Goal: Find specific page/section: Find specific page/section

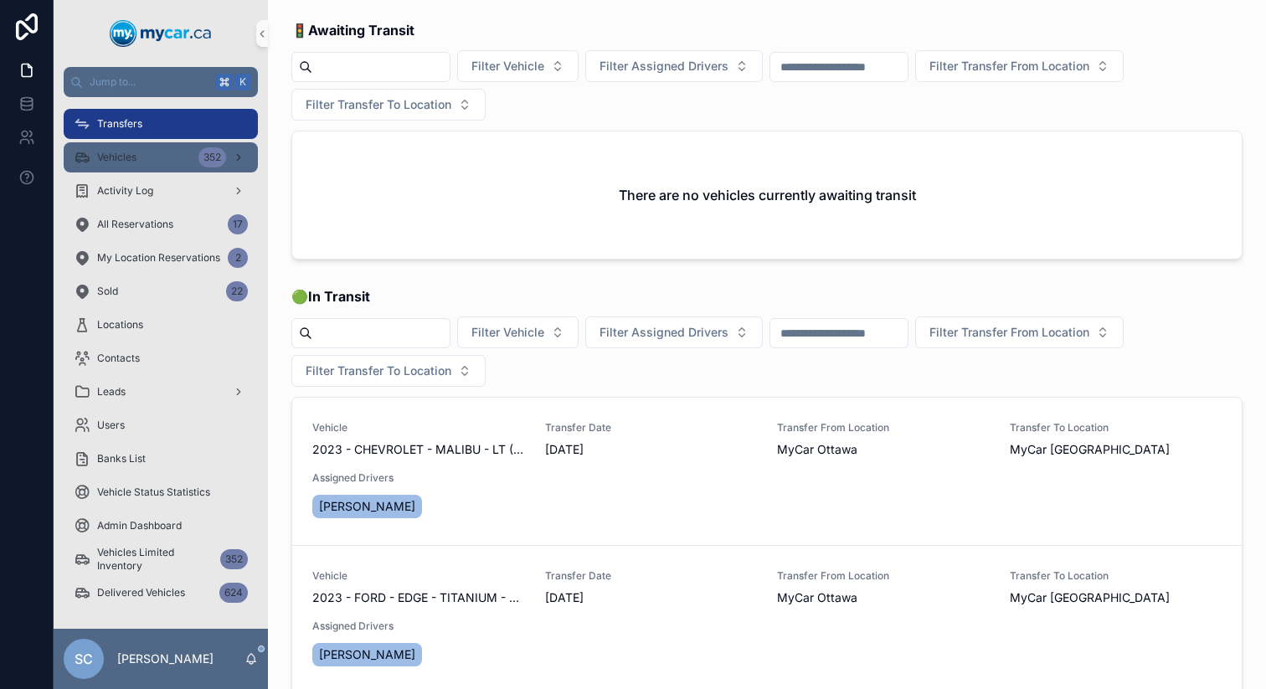
click at [157, 161] on div "Vehicles 352" at bounding box center [161, 157] width 174 height 27
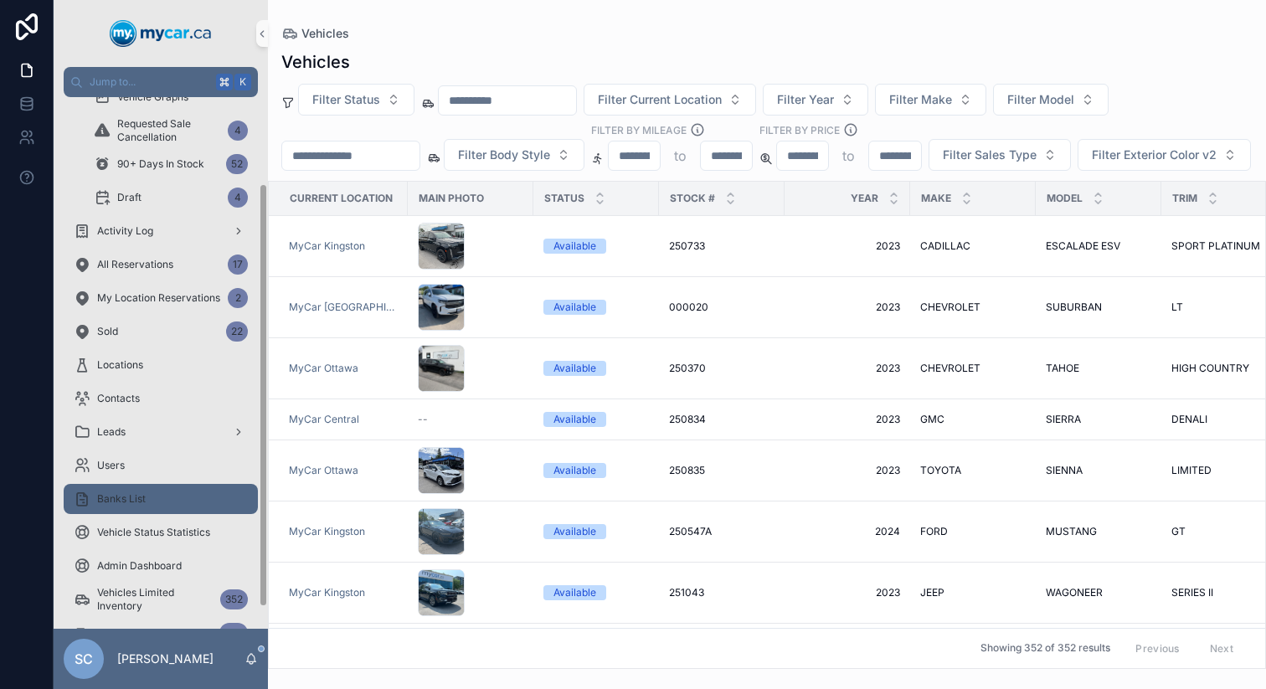
scroll to position [135, 0]
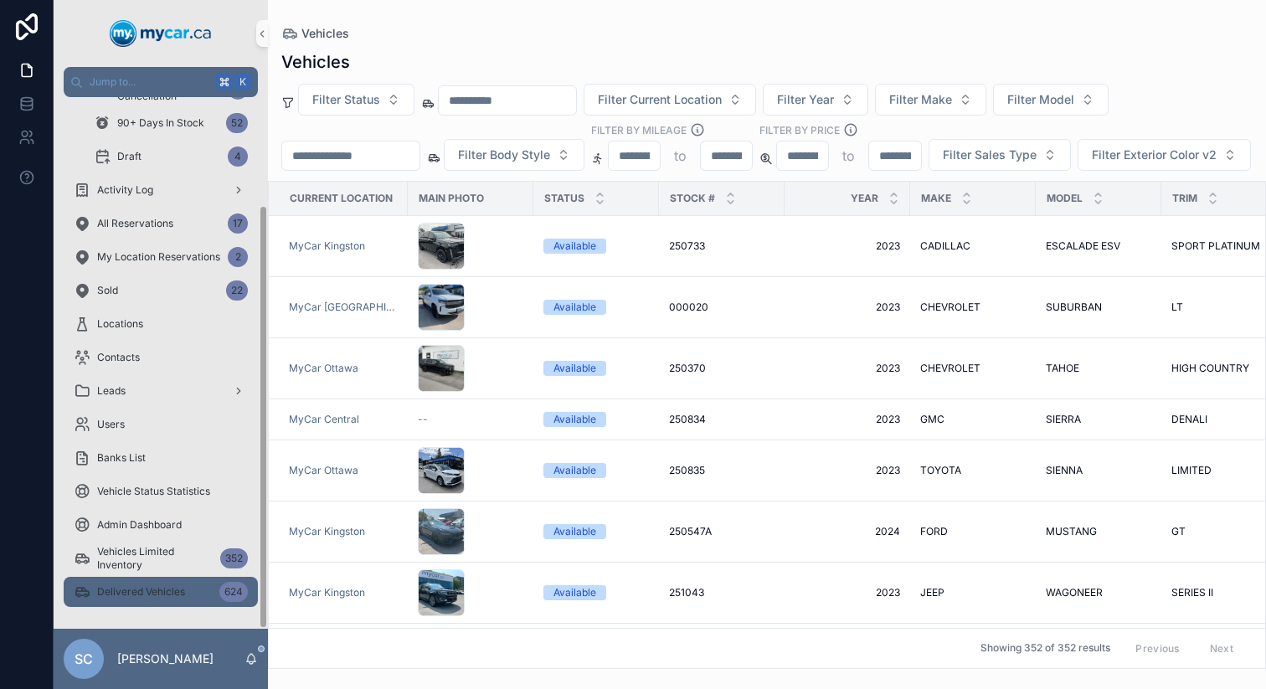
click at [168, 598] on span "Delivered Vehicles" at bounding box center [141, 591] width 88 height 13
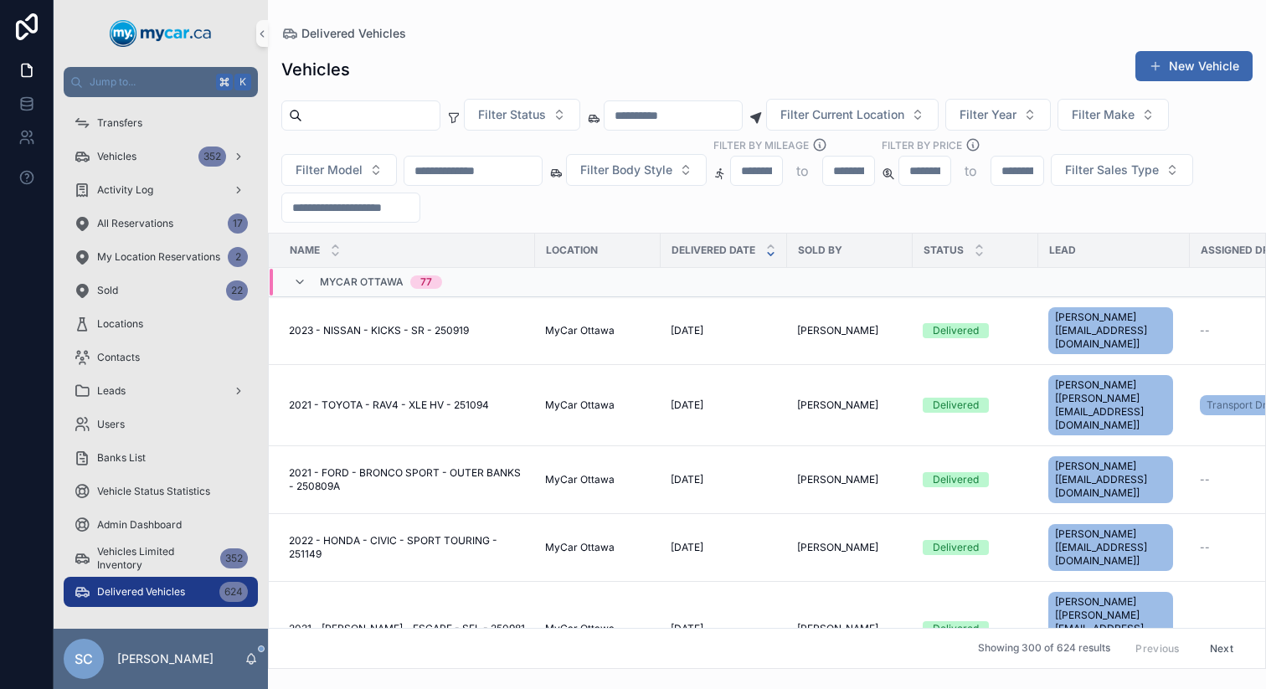
click at [463, 177] on input "scrollable content" at bounding box center [473, 170] width 137 height 23
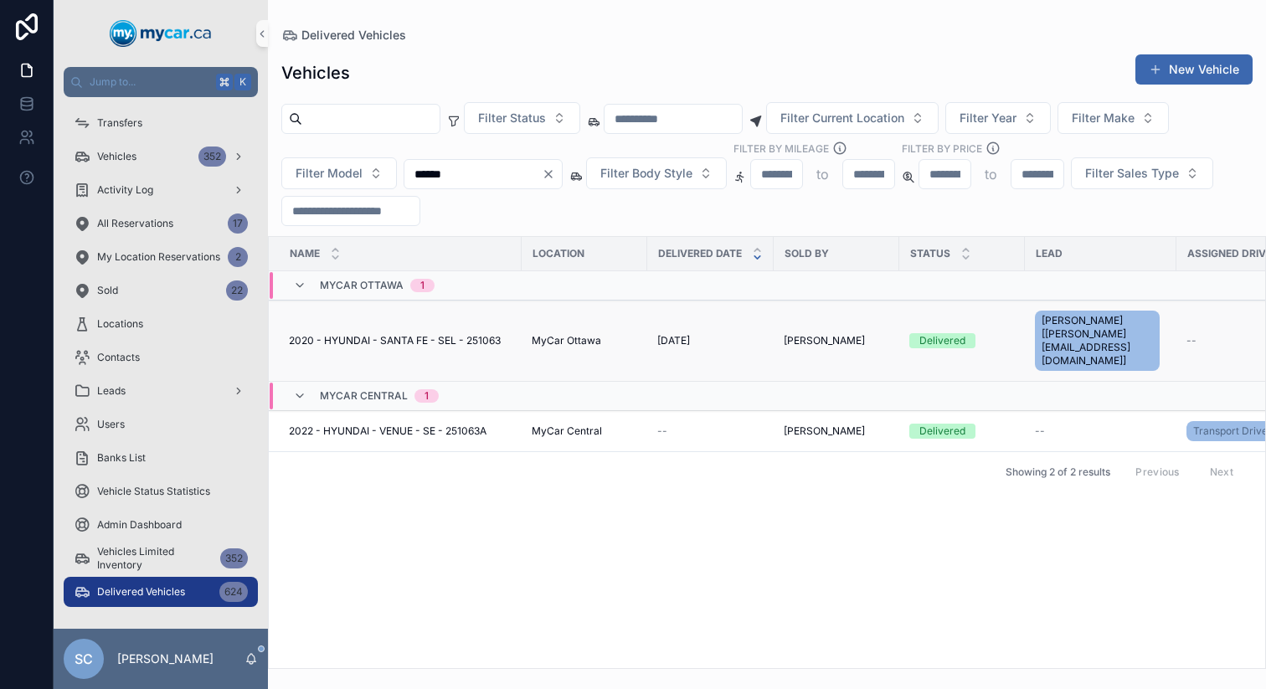
type input "******"
click at [443, 335] on td "2020 - HYUNDAI - SANTA FE - SEL - 251063 2020 - HYUNDAI - [GEOGRAPHIC_DATA] - S…" at bounding box center [395, 341] width 253 height 81
click at [510, 334] on div "2020 - HYUNDAI - SANTA FE - SEL - 251063 2020 - HYUNDAI - [GEOGRAPHIC_DATA] - S…" at bounding box center [400, 340] width 223 height 13
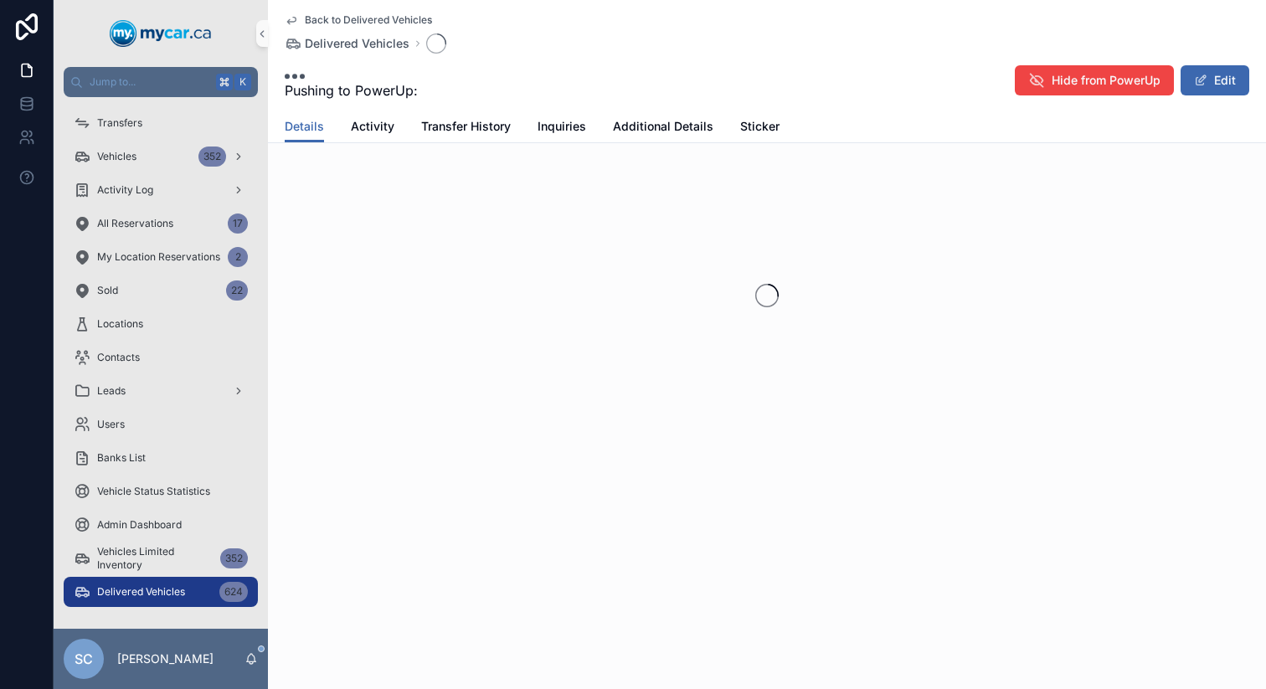
click at [510, 323] on div "scrollable content" at bounding box center [767, 295] width 998 height 265
